Goal: Task Accomplishment & Management: Manage account settings

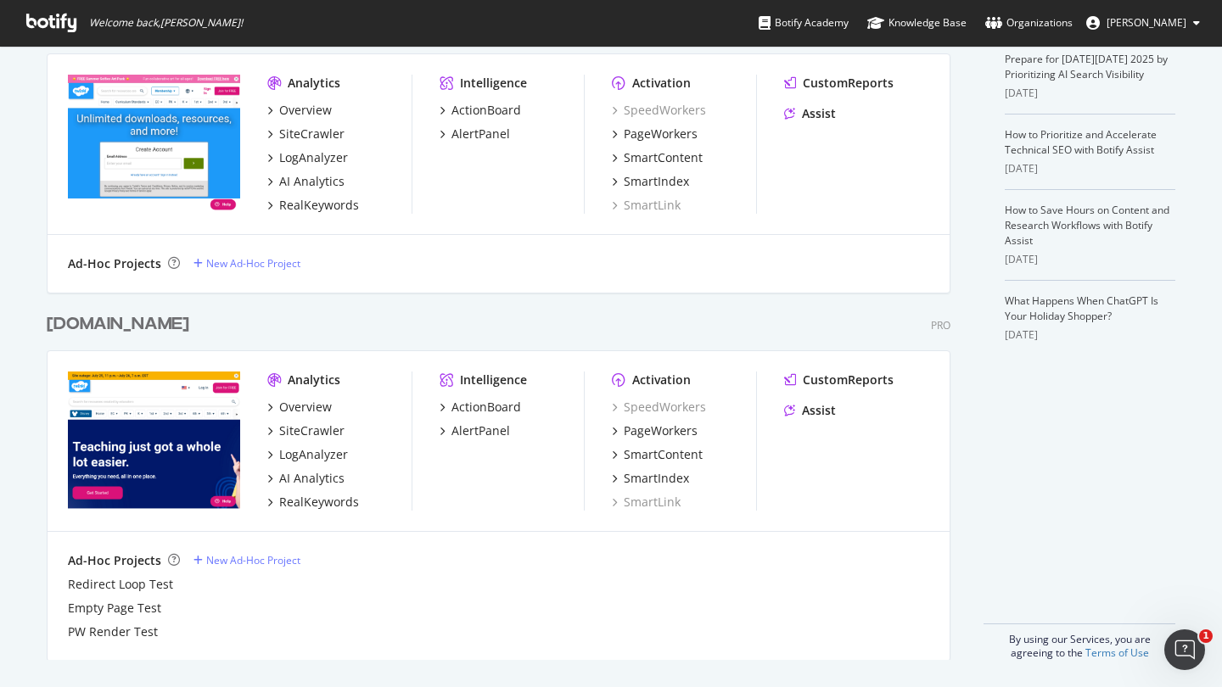
click at [104, 328] on div "[DOMAIN_NAME]" at bounding box center [118, 324] width 143 height 25
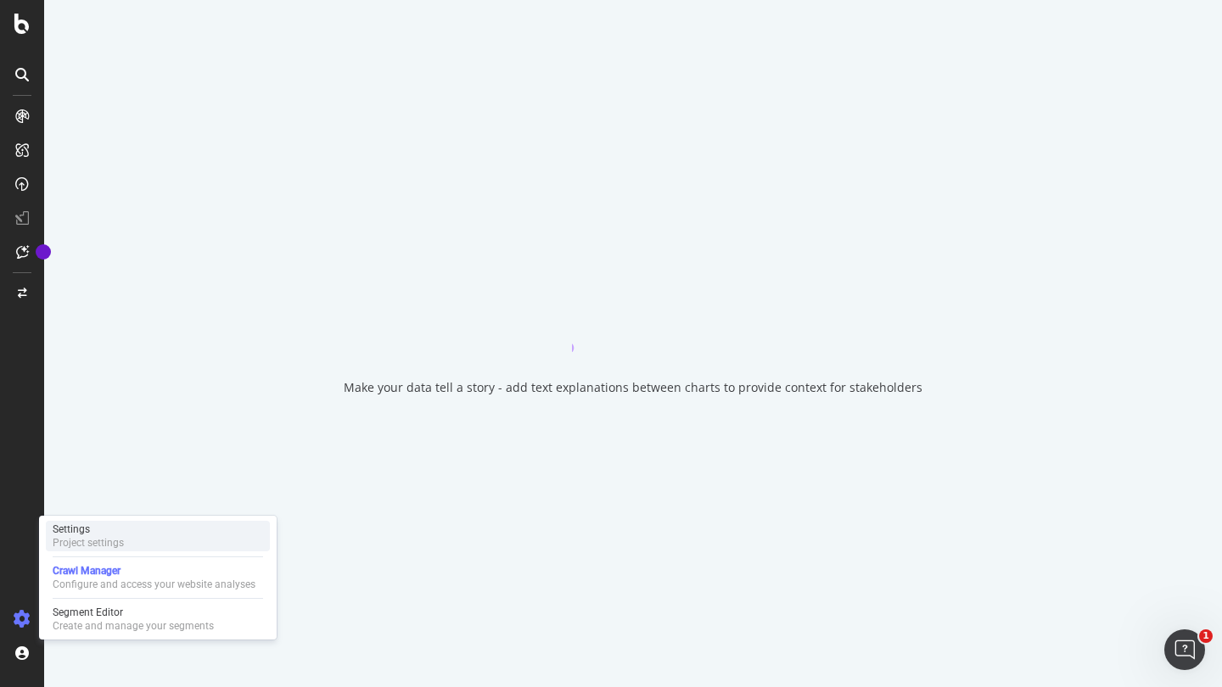
click at [130, 543] on div "Settings Project settings" at bounding box center [158, 536] width 224 height 31
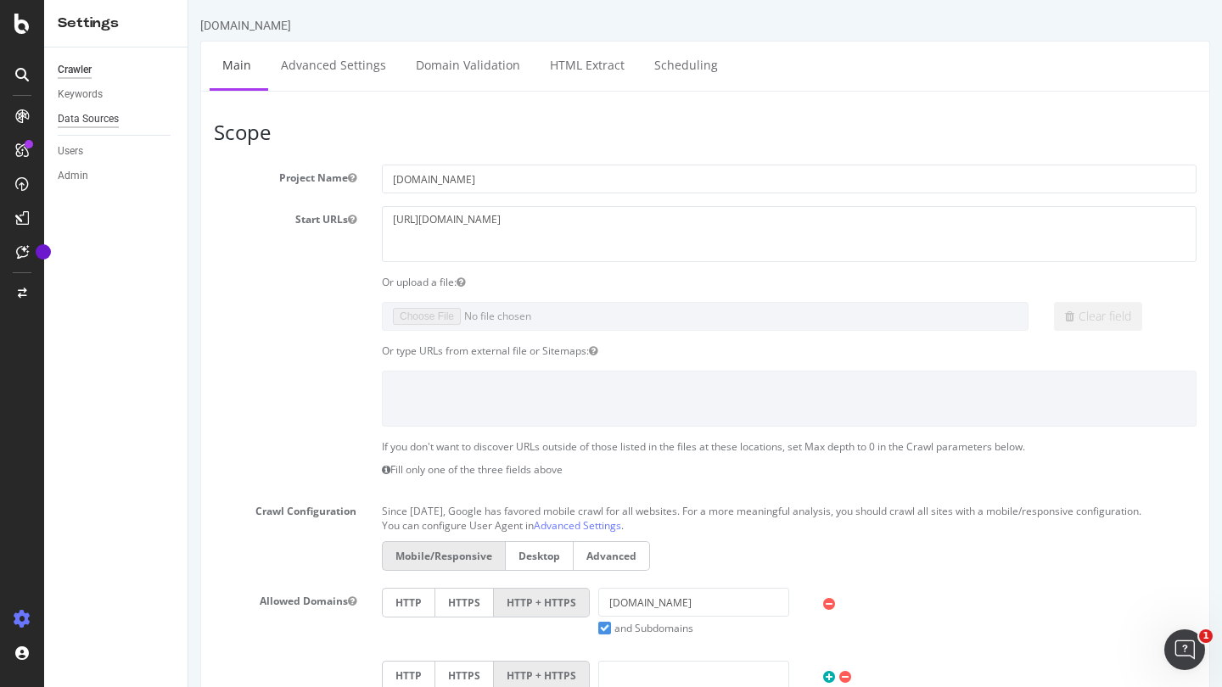
click at [109, 126] on div "Data Sources" at bounding box center [88, 119] width 61 height 18
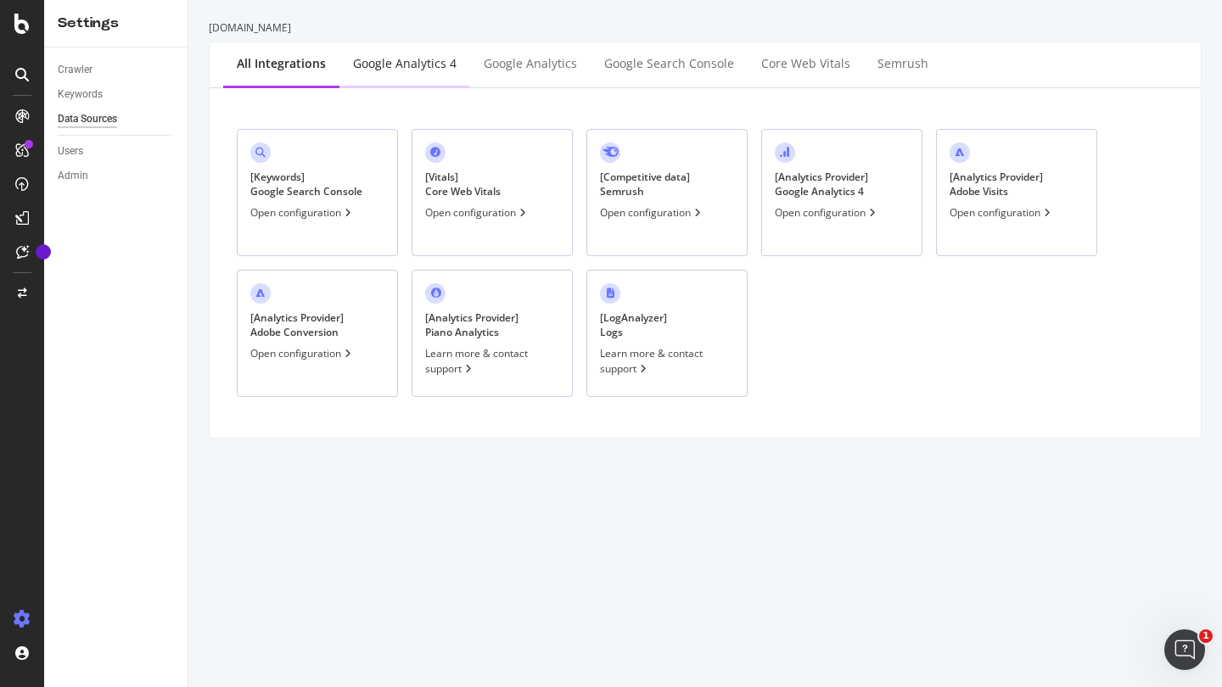
click at [389, 74] on div "Google Analytics 4" at bounding box center [404, 65] width 131 height 47
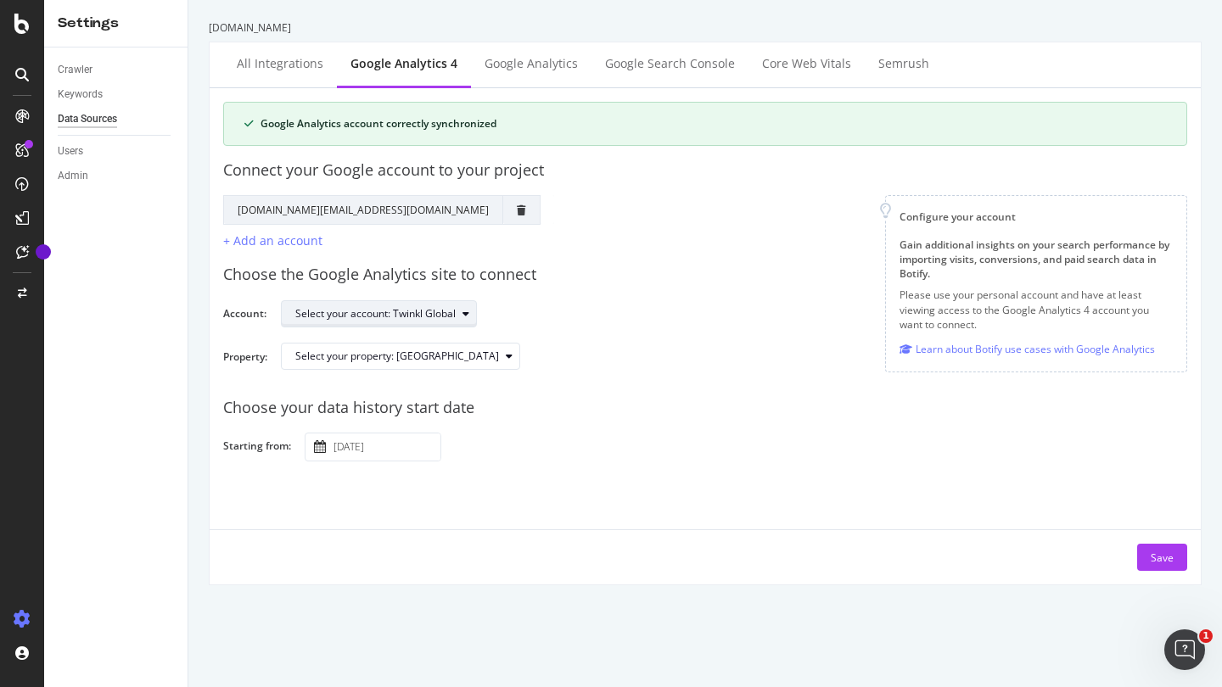
click at [468, 318] on icon "button" at bounding box center [465, 314] width 7 height 10
click at [540, 283] on div "Choose the Google Analytics site to connect" at bounding box center [705, 275] width 964 height 22
click at [463, 350] on div "Select your property: [GEOGRAPHIC_DATA]" at bounding box center [407, 356] width 224 height 24
click at [639, 349] on div "Select your property: [GEOGRAPHIC_DATA]" at bounding box center [727, 363] width 892 height 41
click at [448, 356] on div "Select your property: [GEOGRAPHIC_DATA]" at bounding box center [397, 356] width 204 height 10
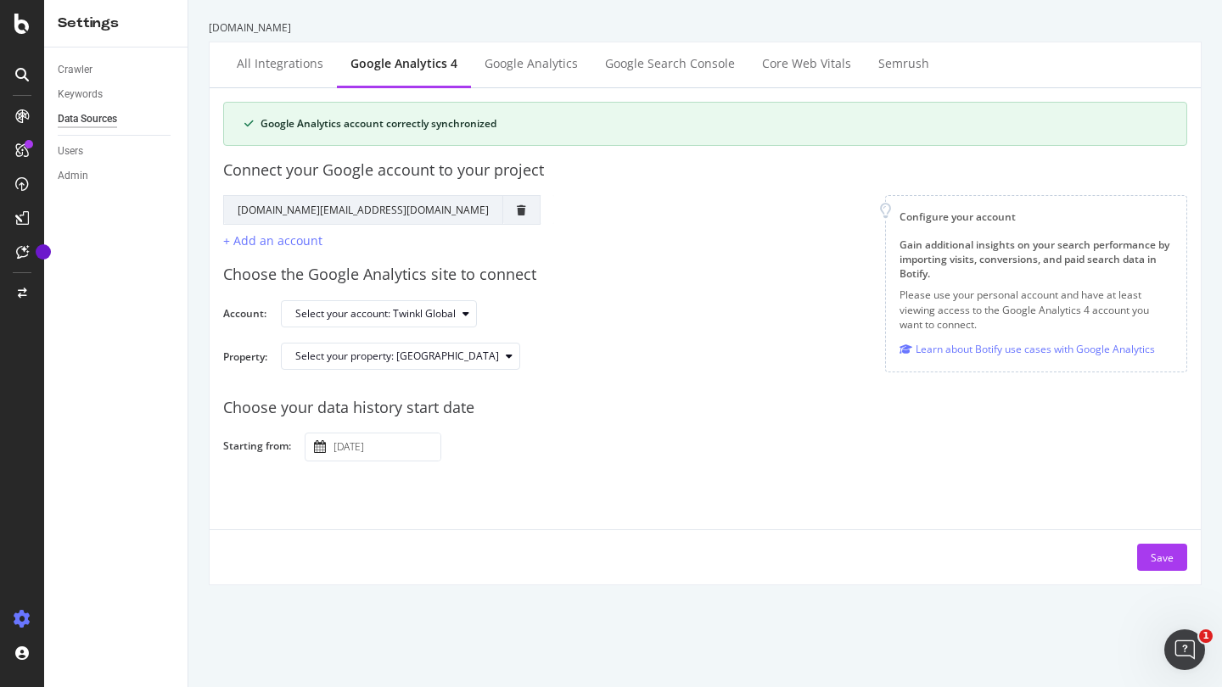
click at [591, 271] on div "Choose the Google Analytics site to connect" at bounding box center [705, 275] width 964 height 22
click at [428, 313] on div "Select your account: Twinkl Global" at bounding box center [375, 314] width 160 height 10
click at [680, 282] on div "Choose the Google Analytics site to connect" at bounding box center [705, 275] width 964 height 22
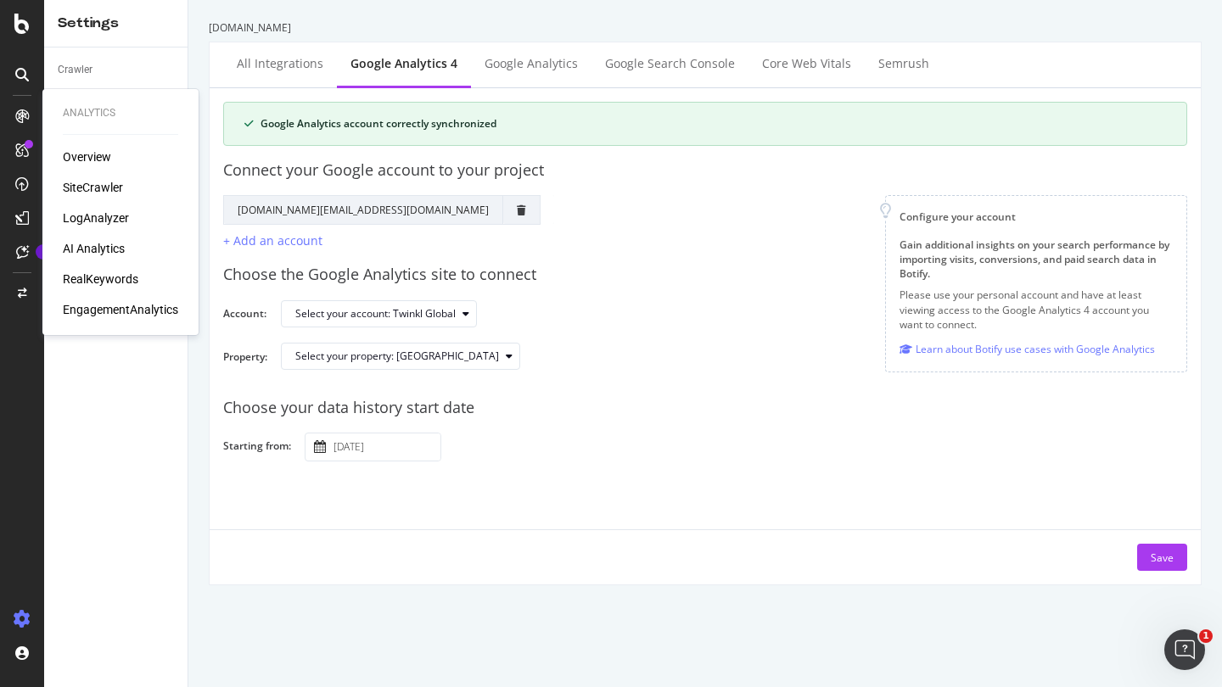
click at [137, 306] on div "EngagementAnalytics" at bounding box center [120, 309] width 115 height 17
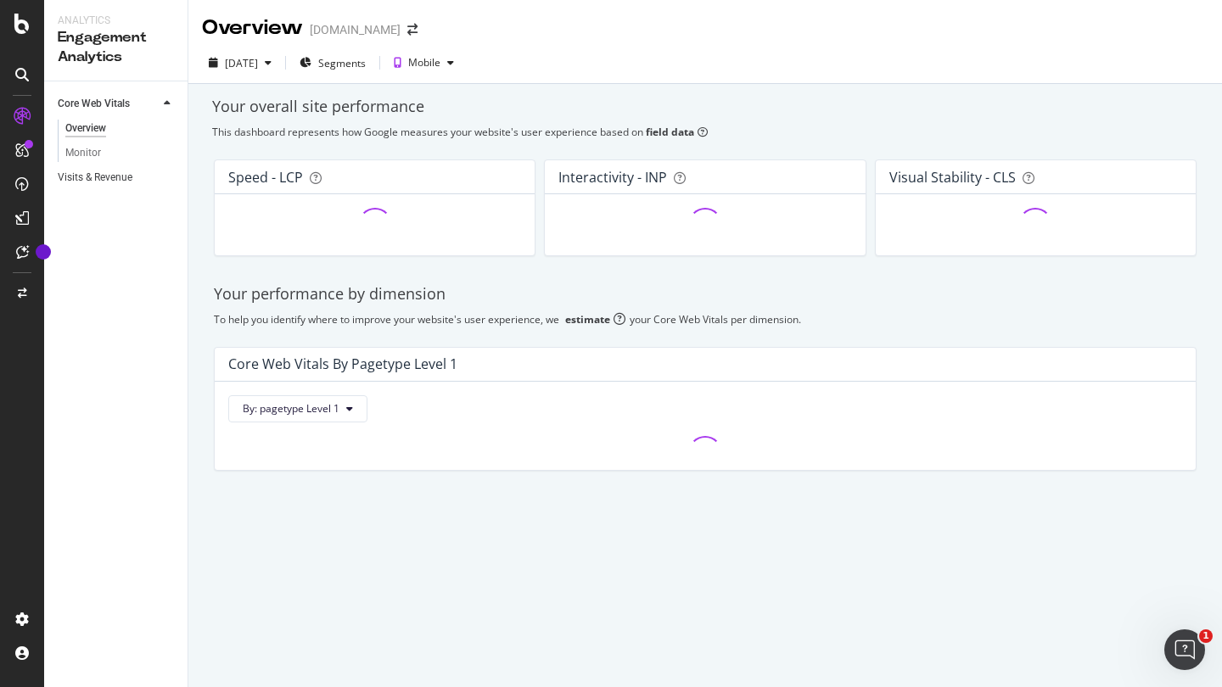
click at [139, 177] on link "Visits & Revenue" at bounding box center [117, 178] width 118 height 18
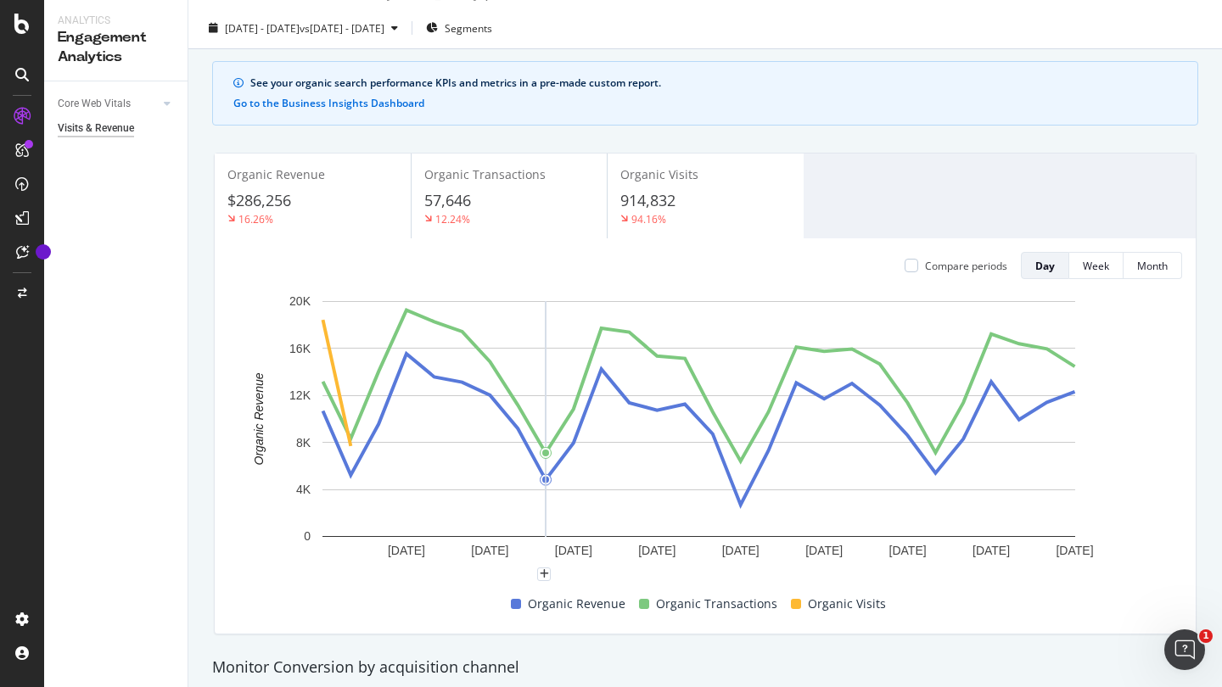
scroll to position [13, 0]
